Goal: Task Accomplishment & Management: Complete application form

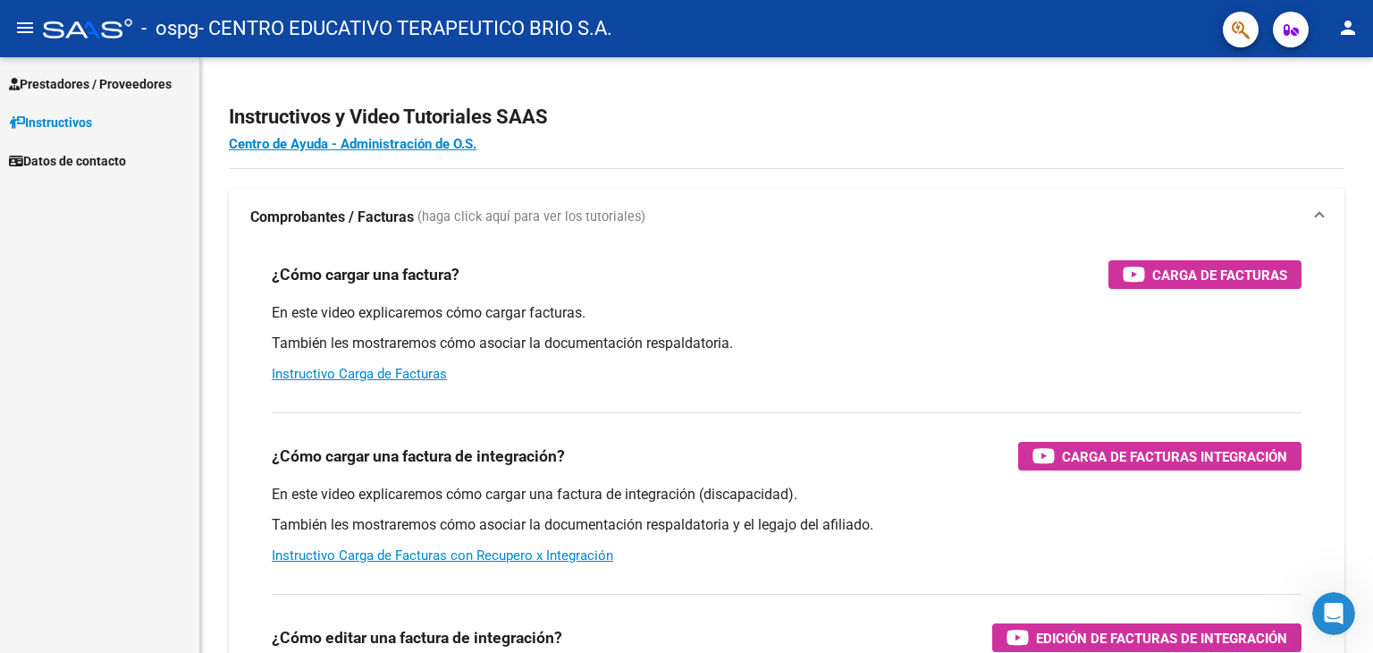
click at [74, 117] on span "Instructivos" at bounding box center [50, 123] width 83 height 20
click at [86, 87] on span "Prestadores / Proveedores" at bounding box center [90, 84] width 163 height 20
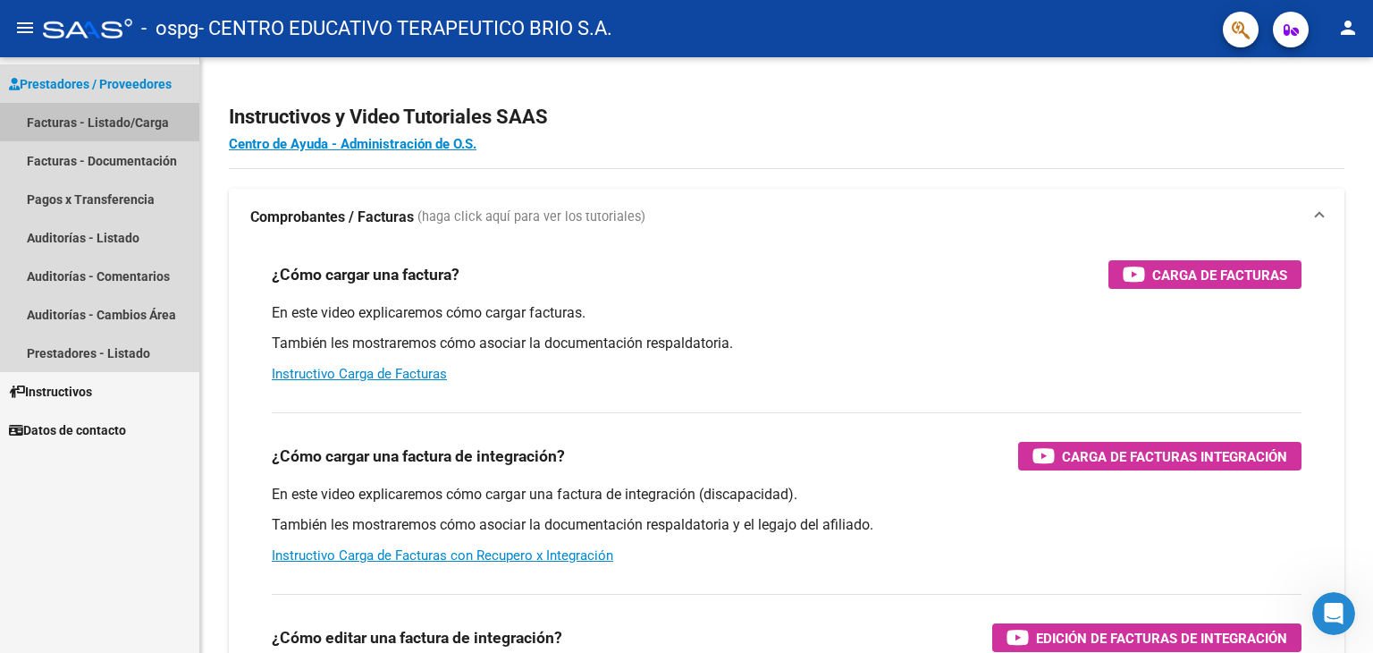
click at [86, 119] on link "Facturas - Listado/Carga" at bounding box center [99, 122] width 199 height 38
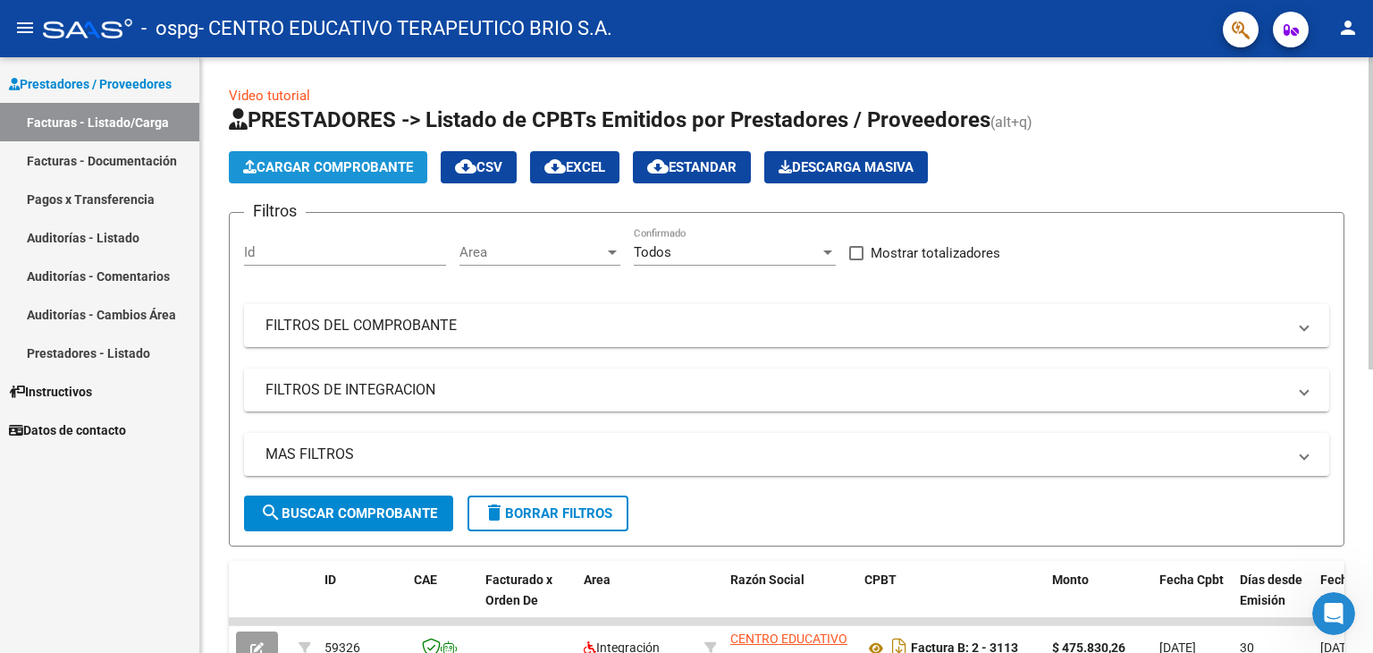
click at [378, 154] on button "Cargar Comprobante" at bounding box center [328, 167] width 199 height 32
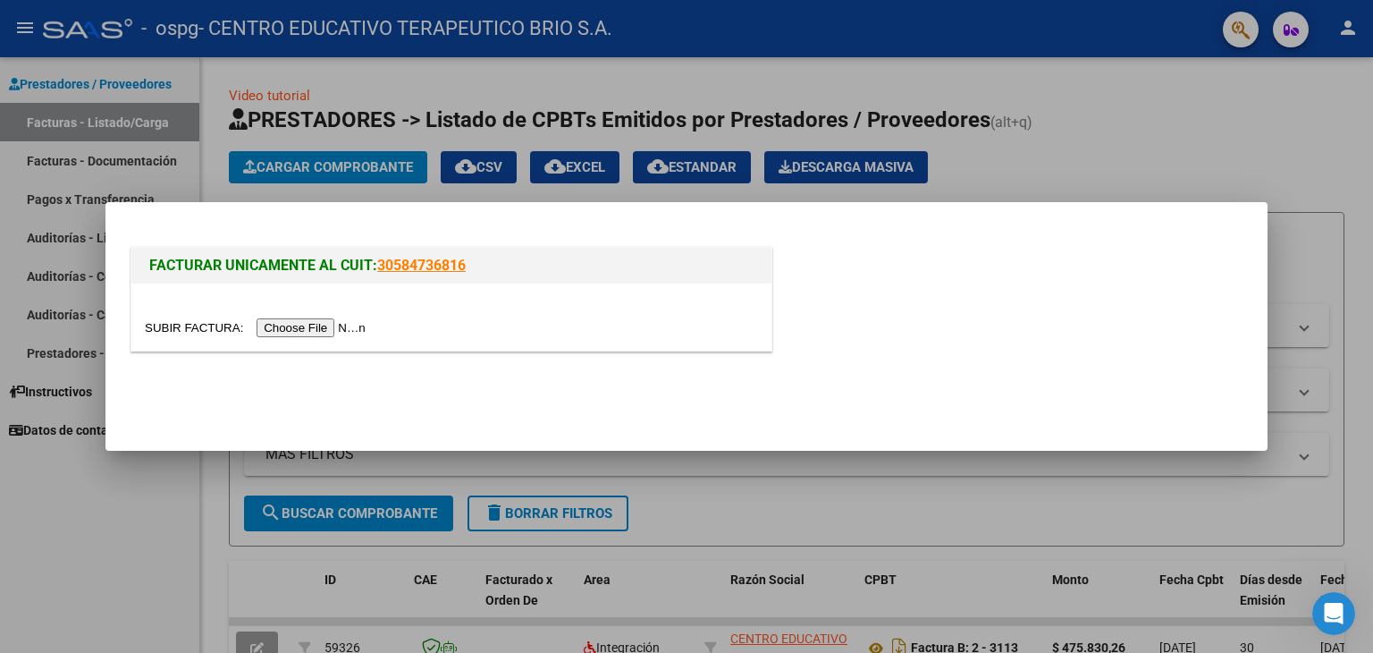
click at [331, 324] on input "file" at bounding box center [258, 327] width 226 height 19
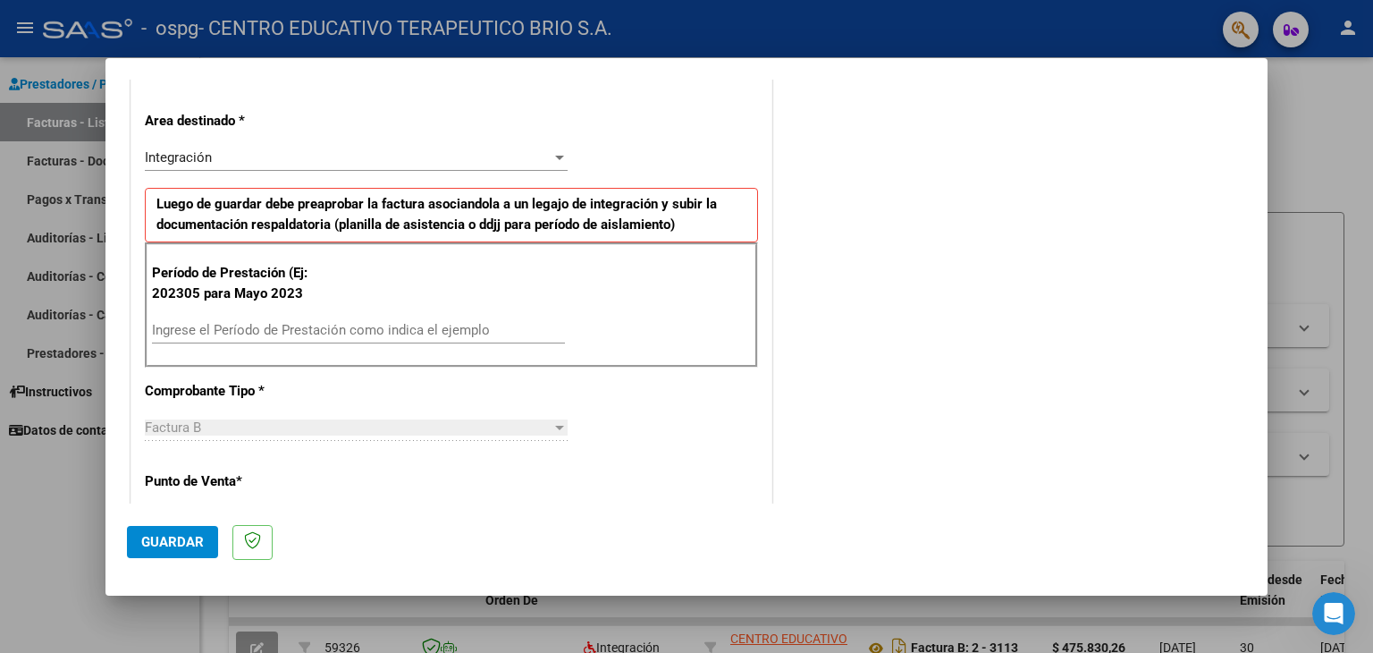
scroll to position [361, 0]
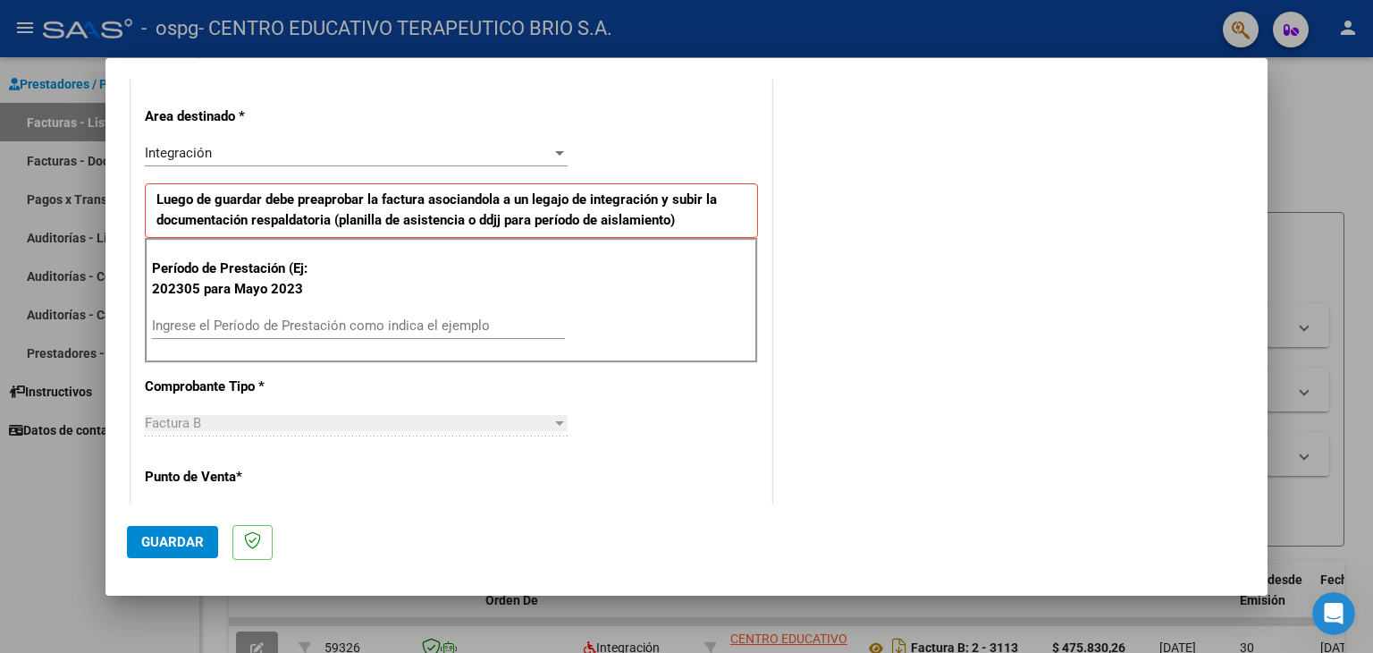
click at [379, 325] on input "Ingrese el Período de Prestación como indica el ejemplo" at bounding box center [358, 325] width 413 height 16
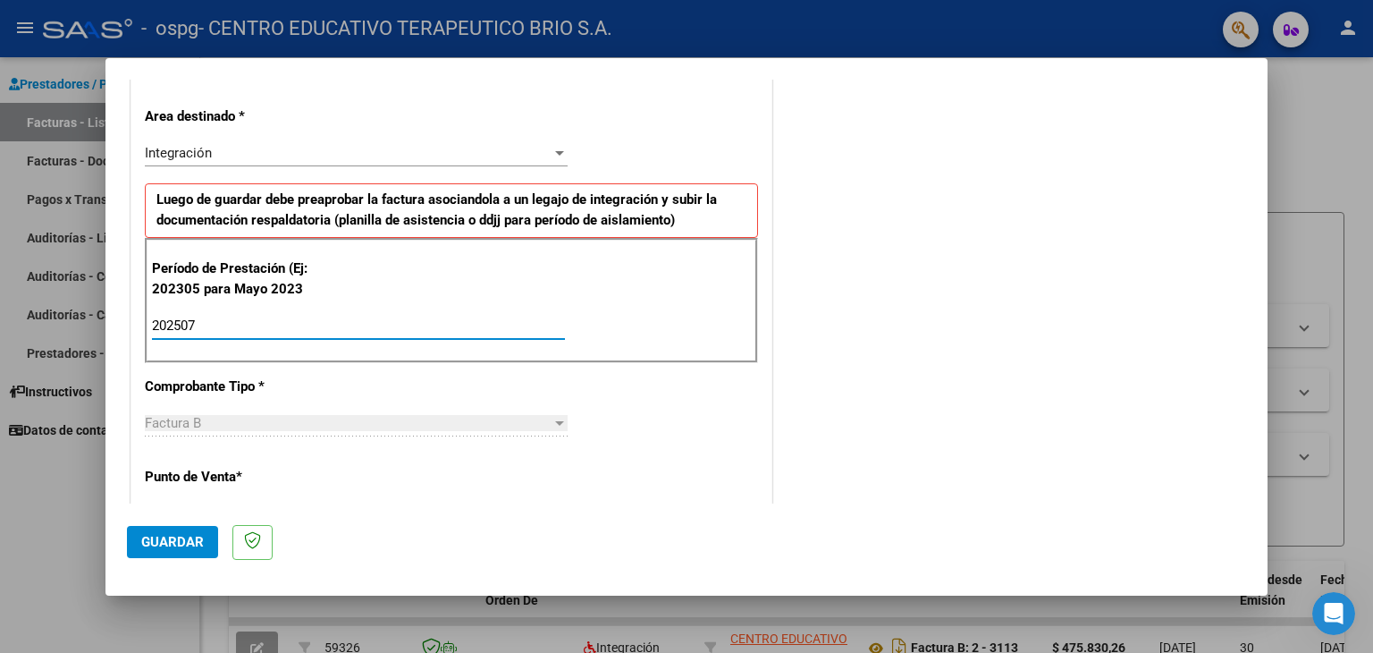
type input "202507"
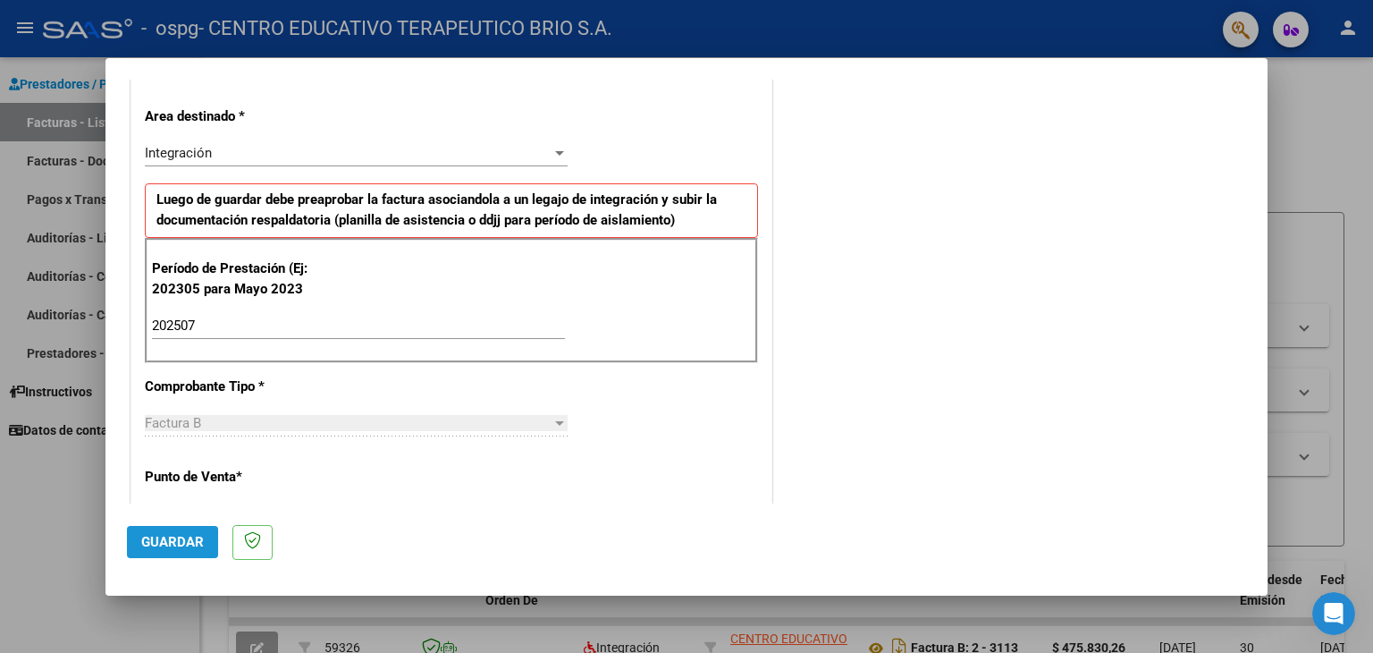
click at [168, 537] on span "Guardar" at bounding box center [172, 542] width 63 height 16
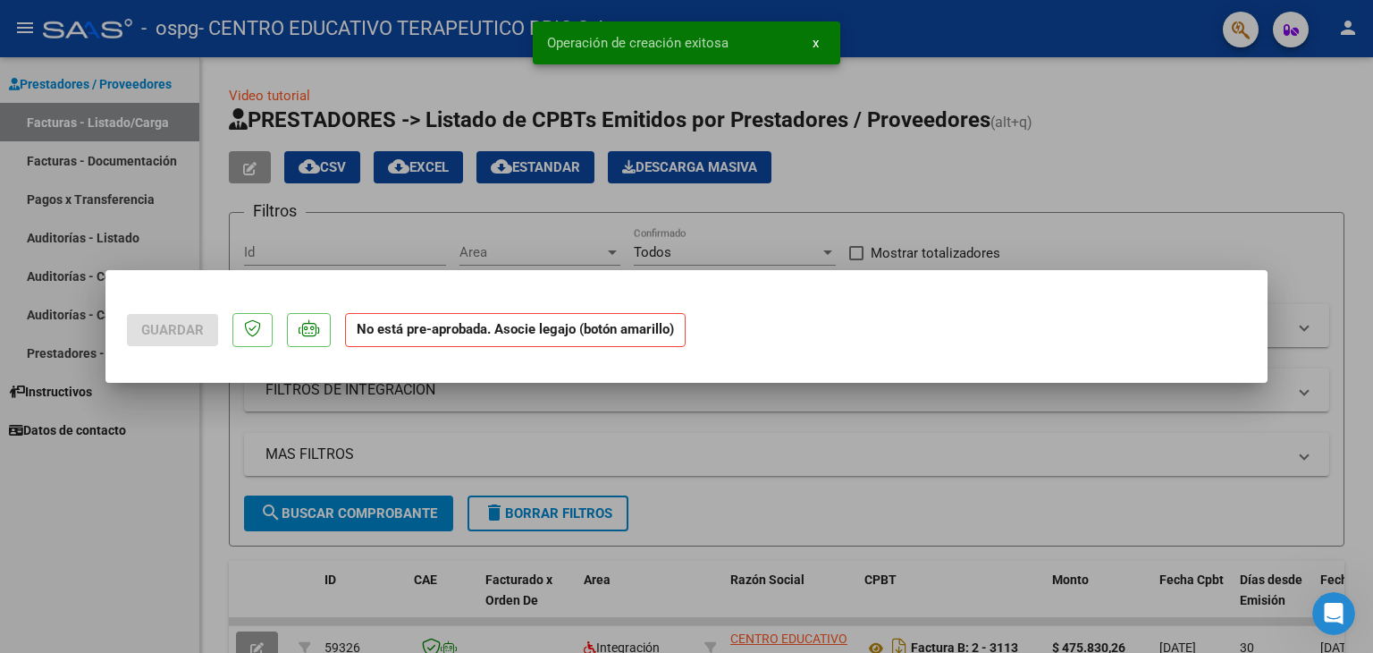
scroll to position [0, 0]
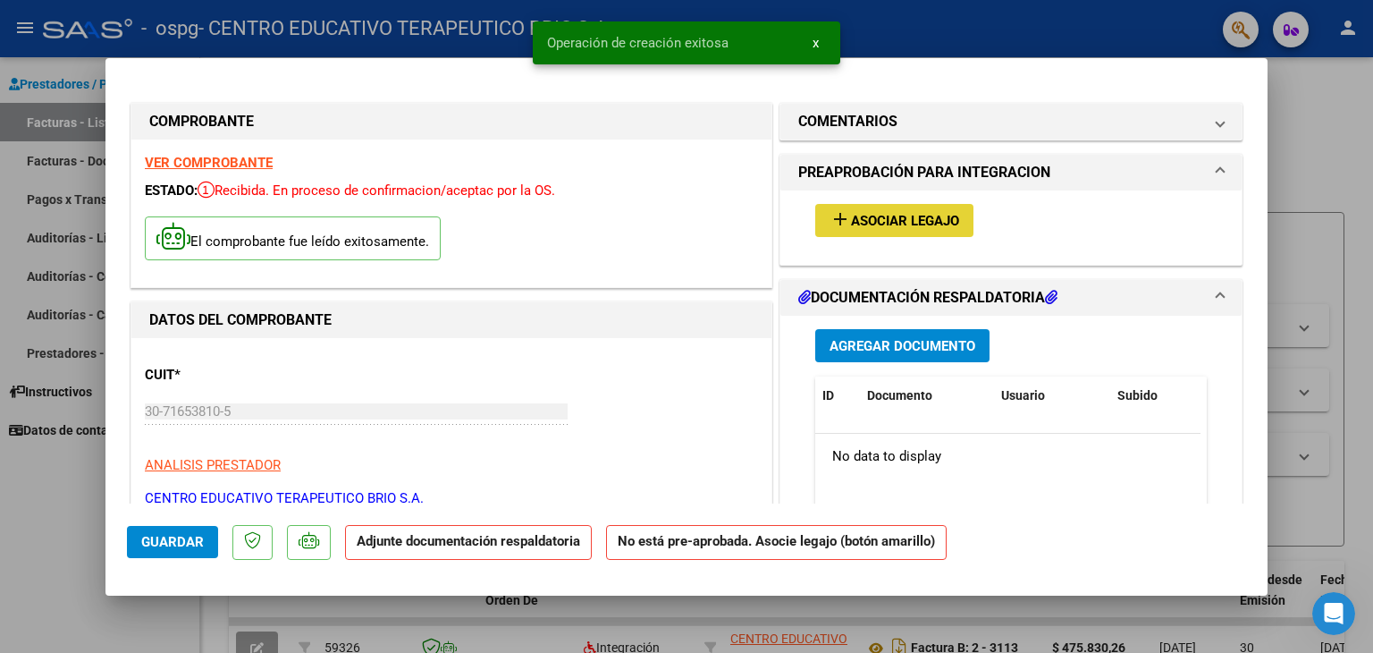
click at [879, 234] on button "add Asociar Legajo" at bounding box center [895, 220] width 158 height 33
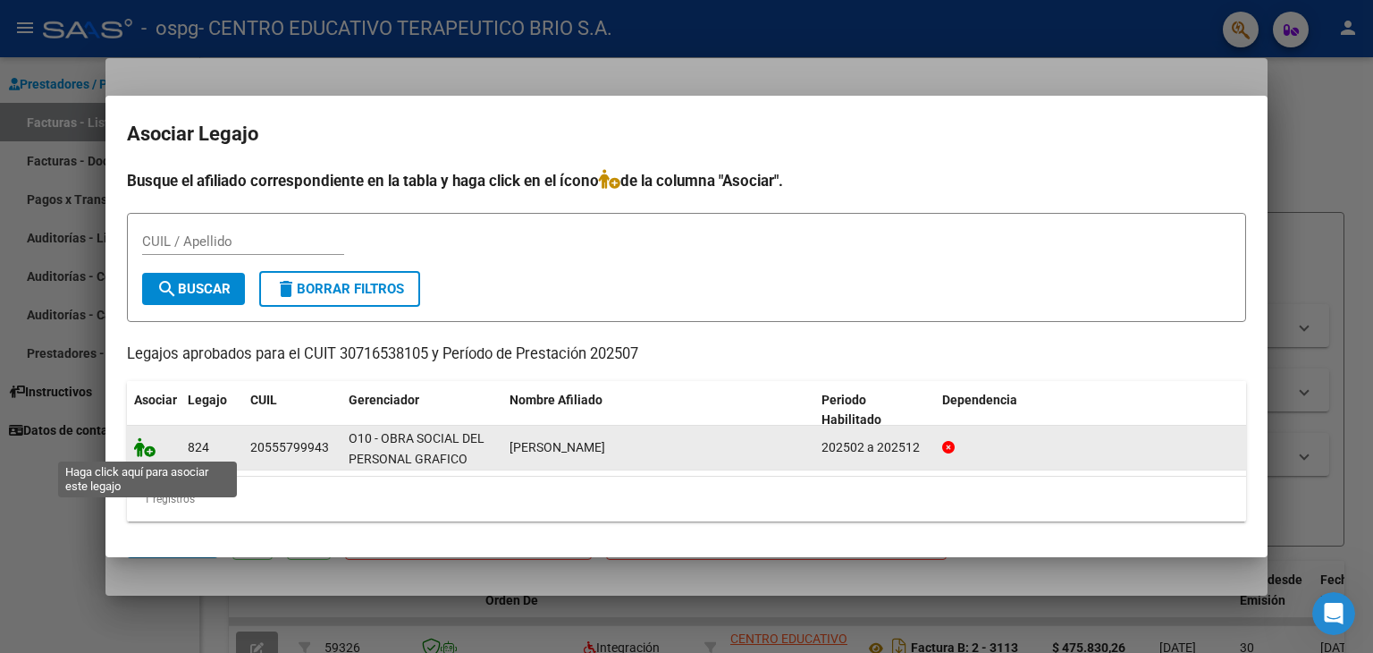
click at [146, 455] on icon at bounding box center [144, 447] width 21 height 20
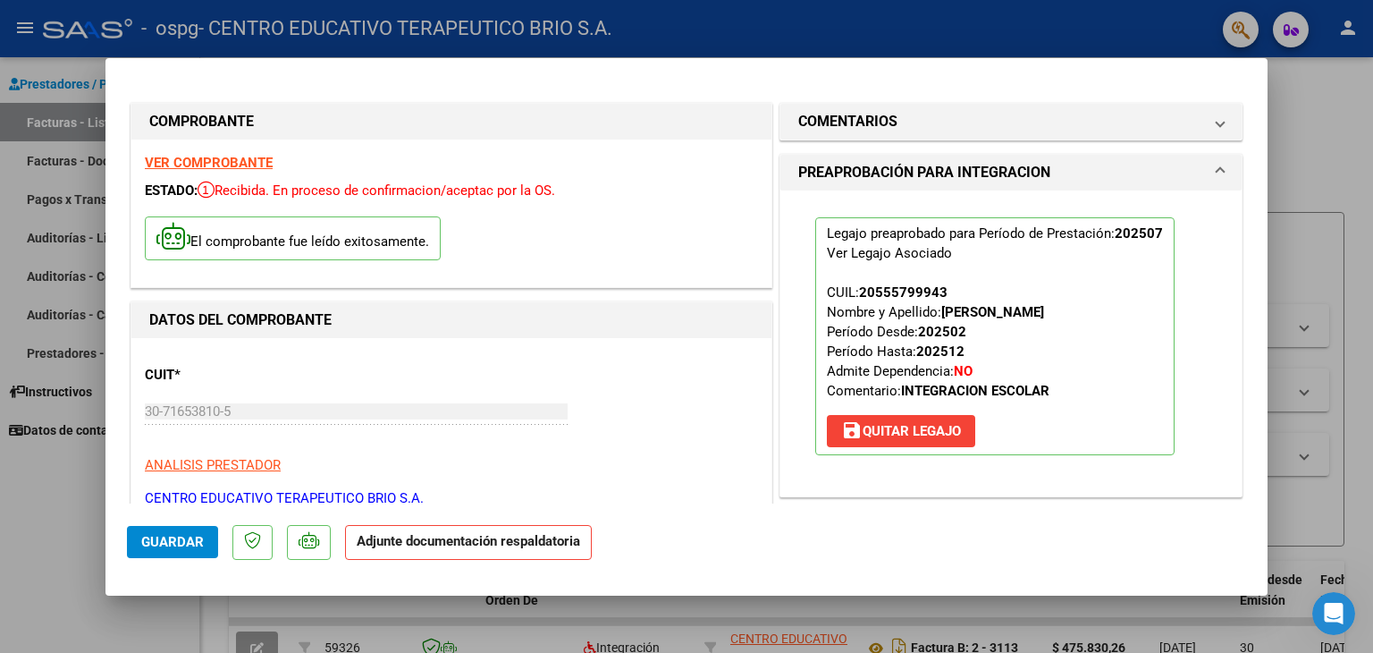
click at [1170, 162] on mat-panel-title "PREAPROBACIÓN PARA INTEGRACION" at bounding box center [1001, 172] width 404 height 21
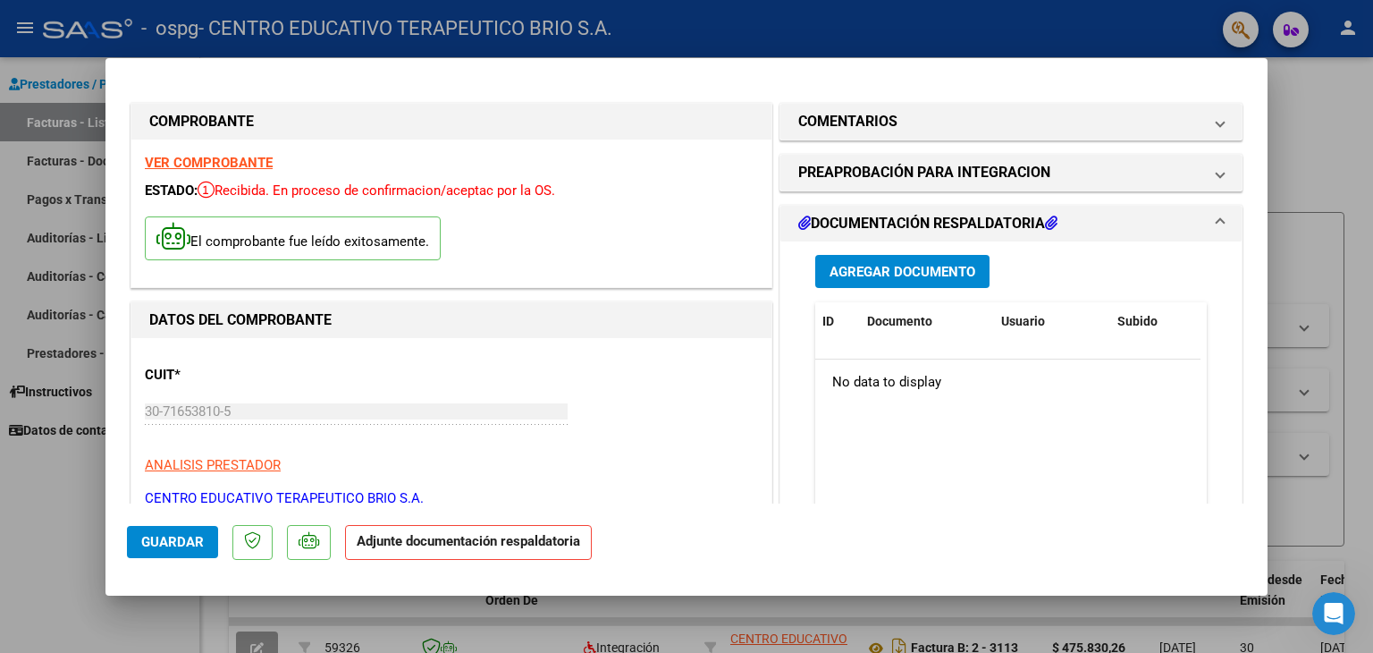
click at [919, 282] on button "Agregar Documento" at bounding box center [903, 271] width 174 height 33
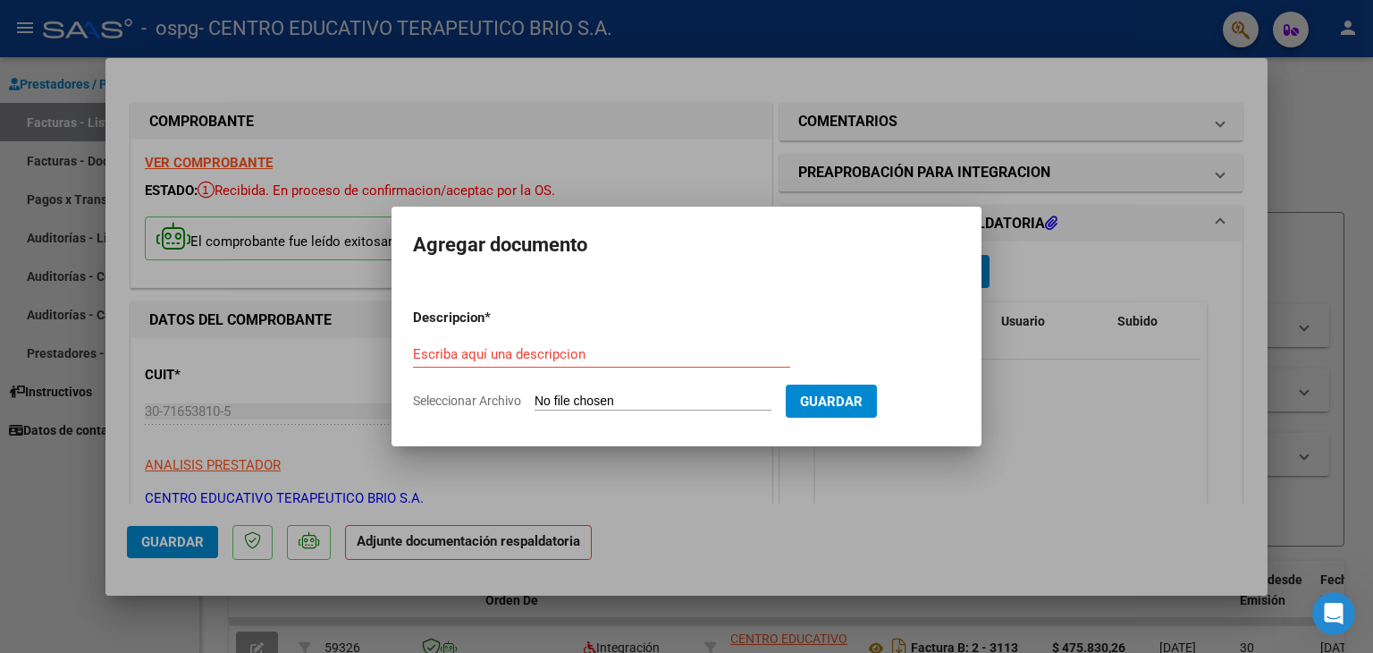
click at [563, 344] on div "Escriba aquí una descripcion" at bounding box center [601, 354] width 377 height 27
type input "[DATE] [PERSON_NAME]"
click at [673, 419] on form "Descripcion * [DATE] [PERSON_NAME] aquí una descripcion Seleccionar Archivo Gua…" at bounding box center [686, 359] width 547 height 131
click at [661, 401] on input "Seleccionar Archivo" at bounding box center [653, 401] width 237 height 17
type input "C:\fakepath\[DATE] [PERSON_NAME].pdf"
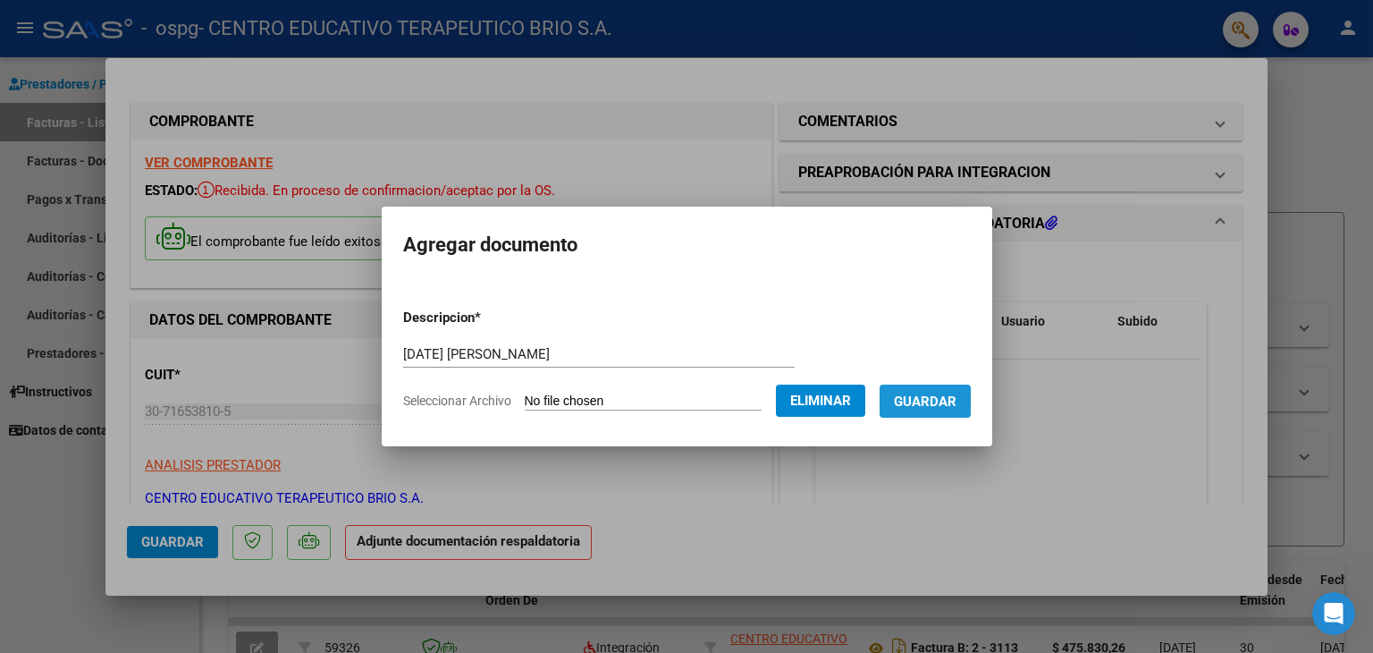
click at [931, 387] on button "Guardar" at bounding box center [925, 401] width 91 height 33
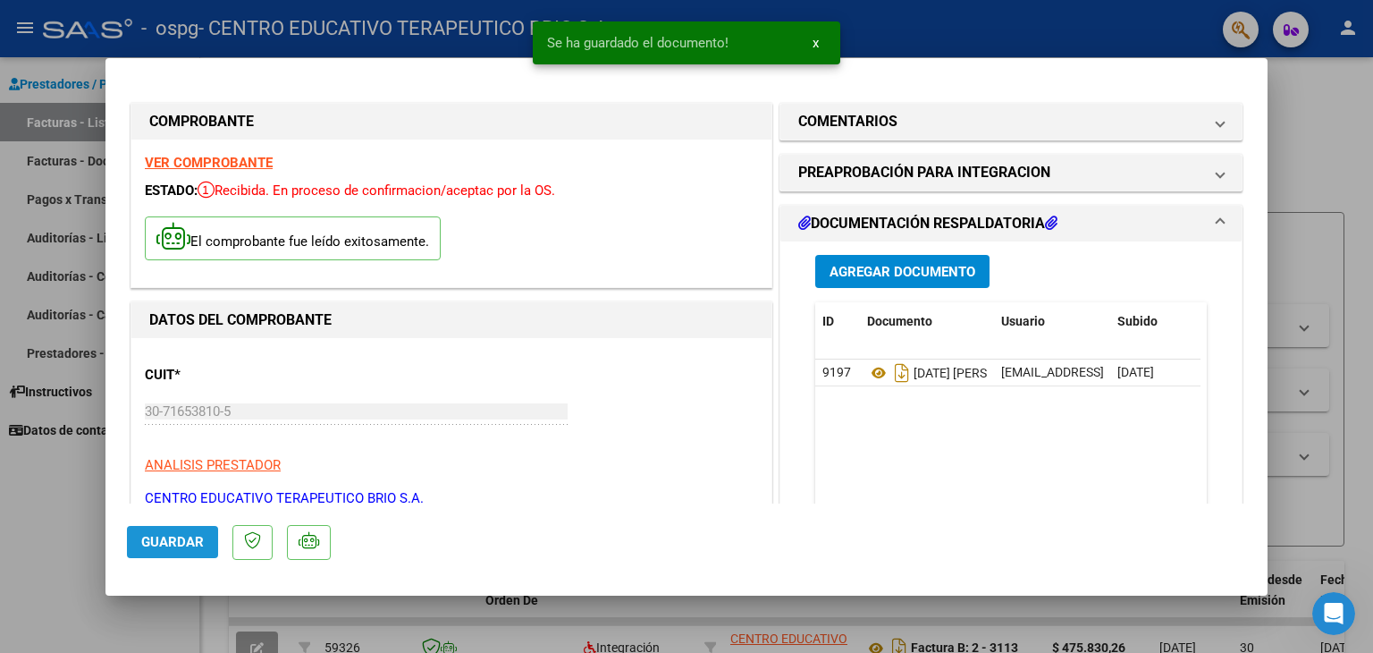
click at [188, 545] on span "Guardar" at bounding box center [172, 542] width 63 height 16
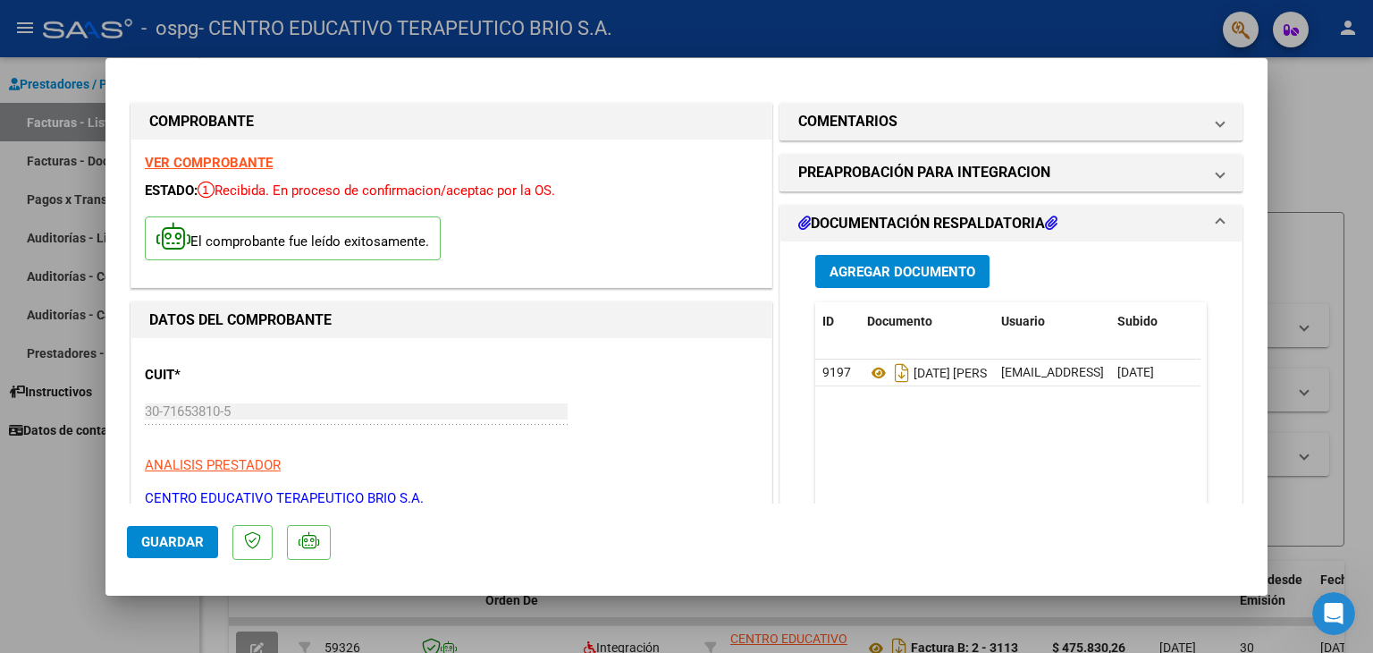
click at [61, 520] on div at bounding box center [686, 326] width 1373 height 653
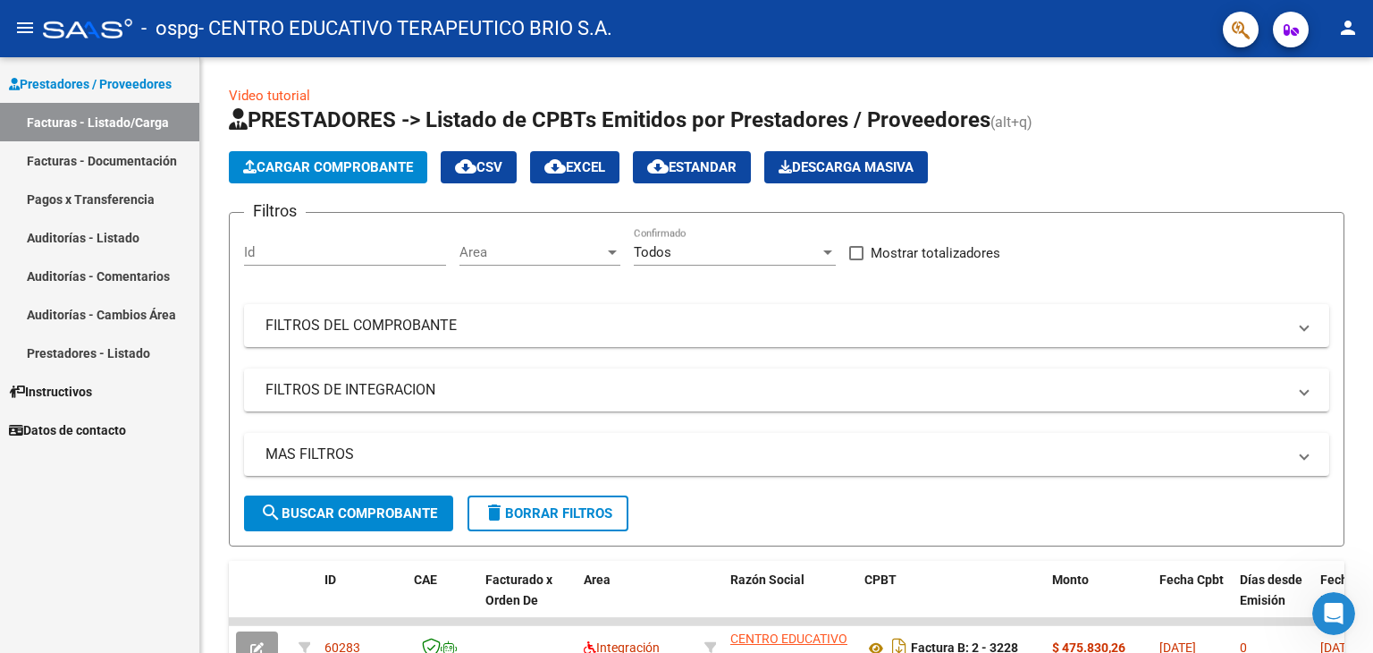
click at [126, 527] on div "Prestadores / Proveedores Facturas - Listado/Carga Facturas - Documentación Pag…" at bounding box center [99, 355] width 199 height 596
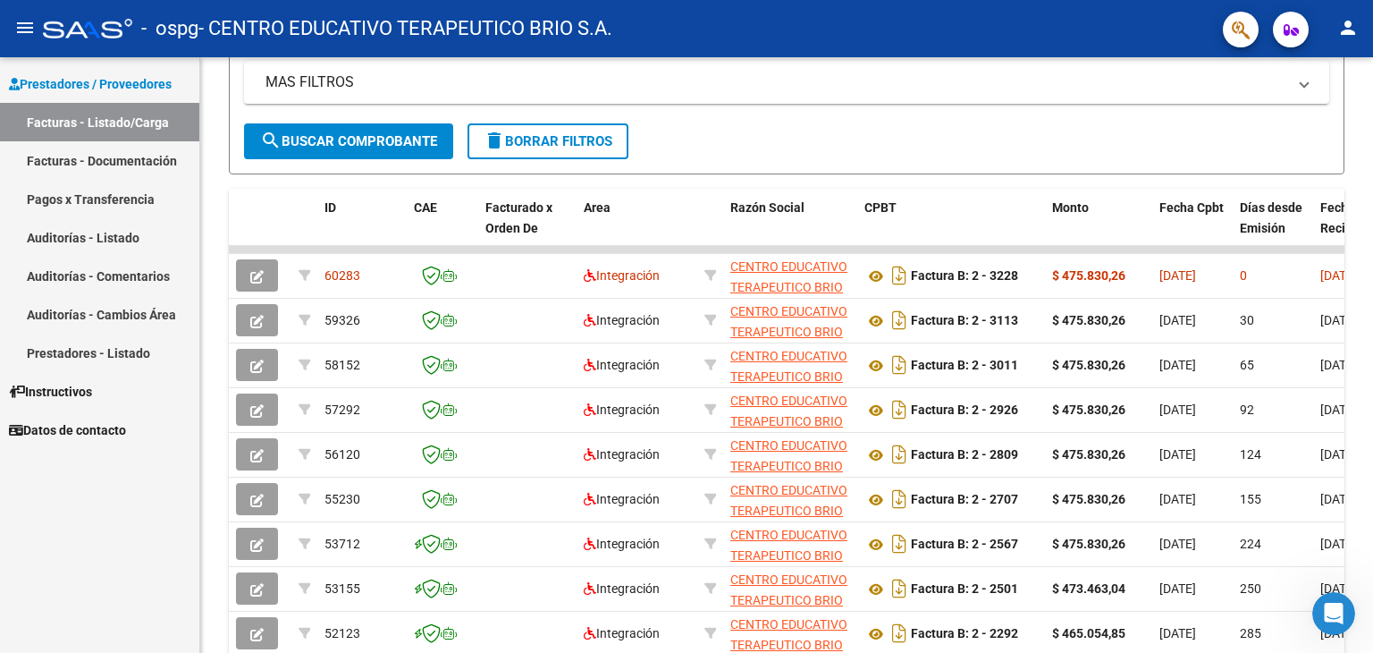
scroll to position [374, 0]
